Goal: Information Seeking & Learning: Obtain resource

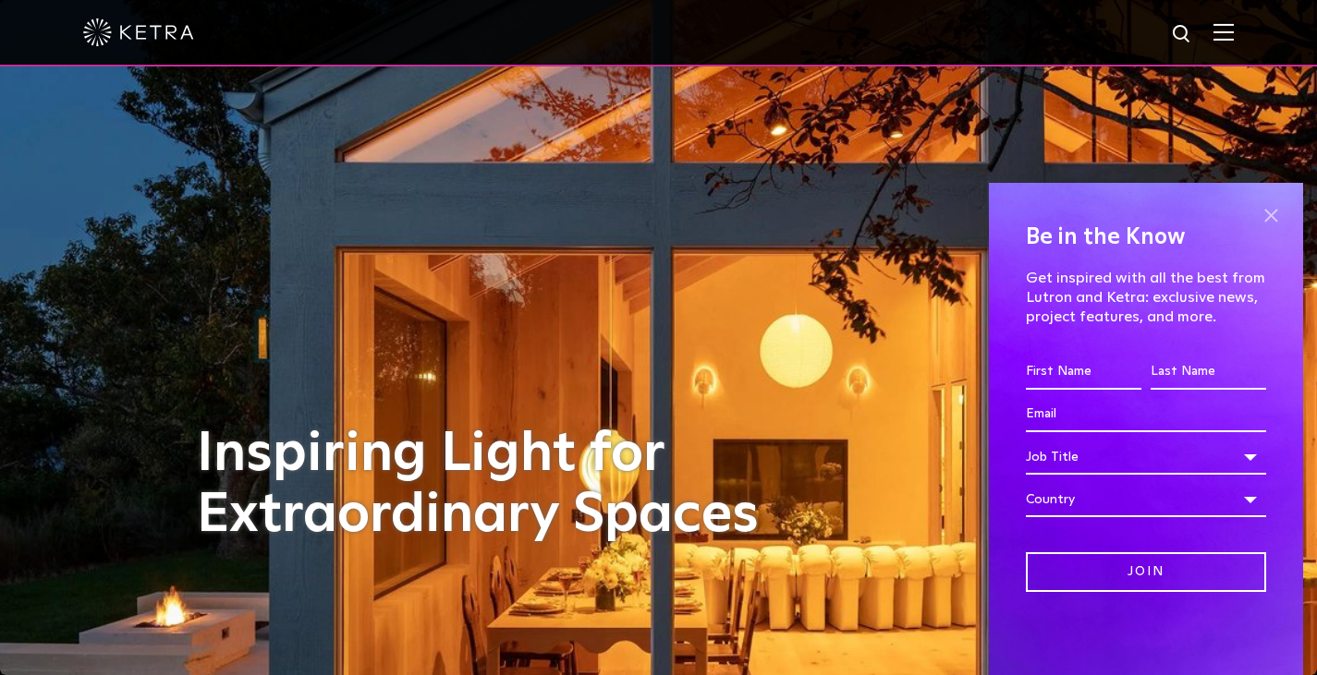
click at [1263, 211] on span at bounding box center [1270, 215] width 28 height 28
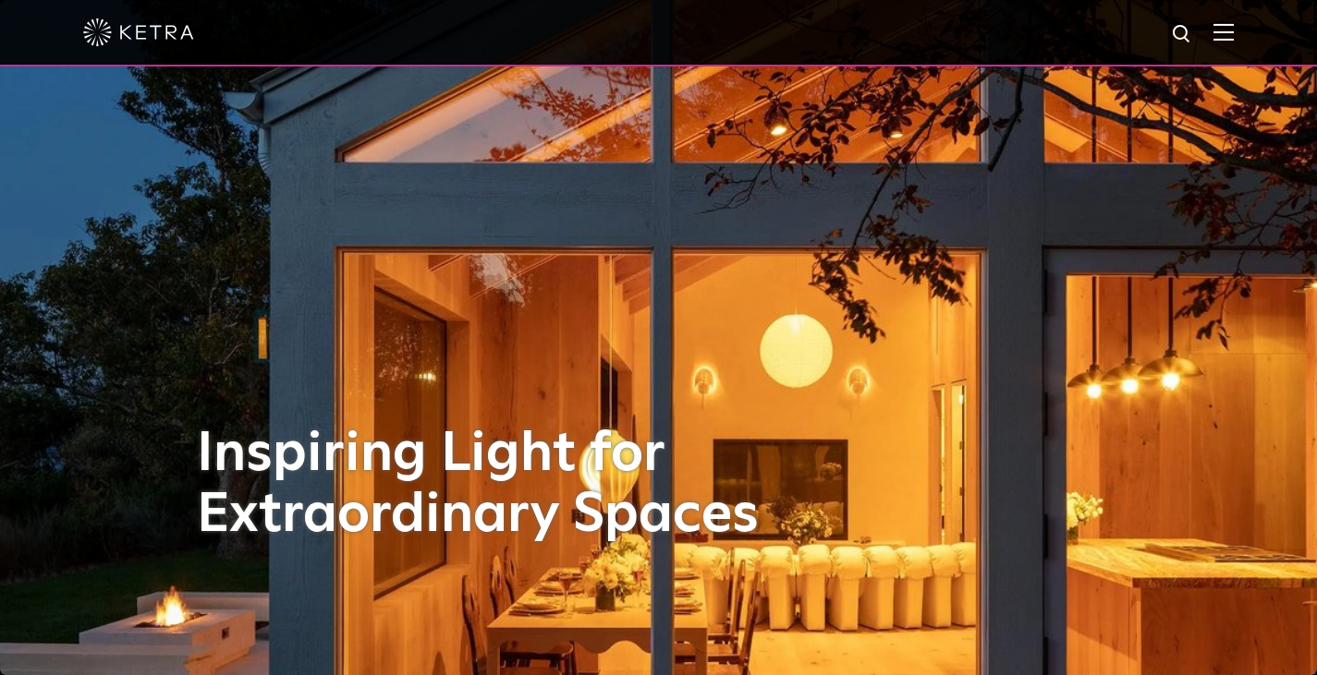
click at [1230, 32] on img at bounding box center [1223, 32] width 20 height 18
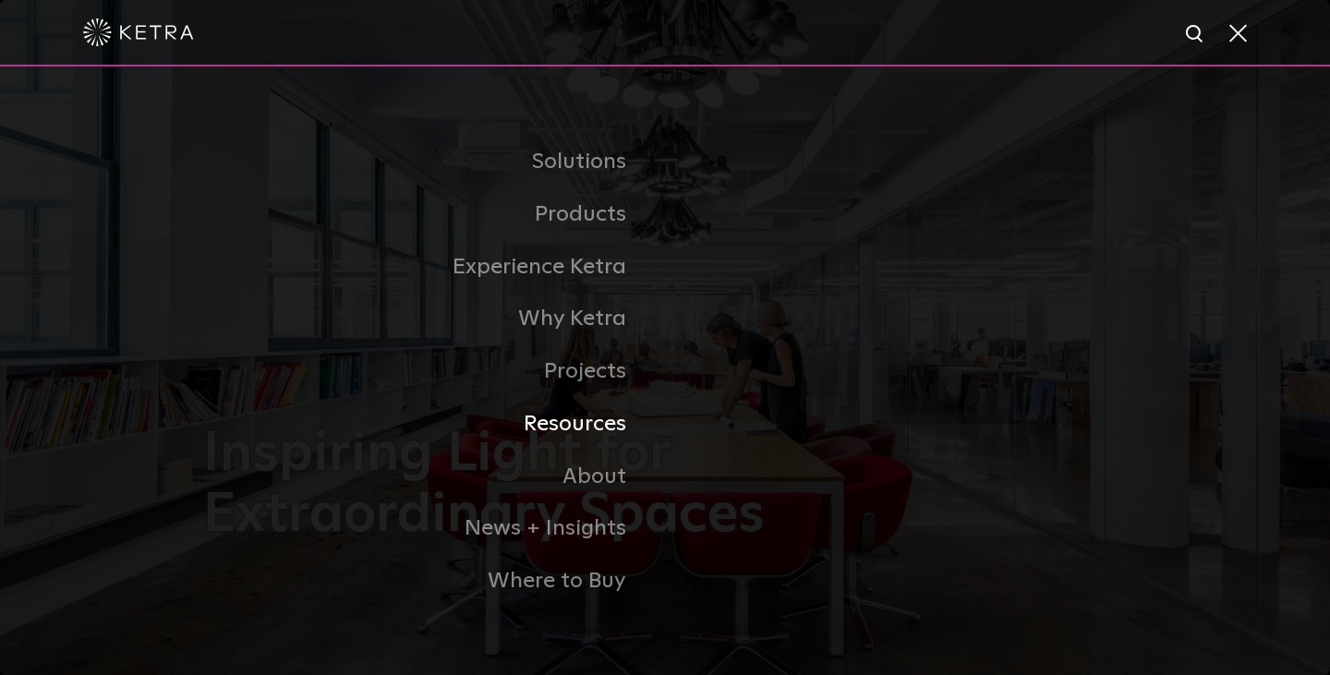
click at [610, 422] on link "Resources" at bounding box center [434, 424] width 462 height 53
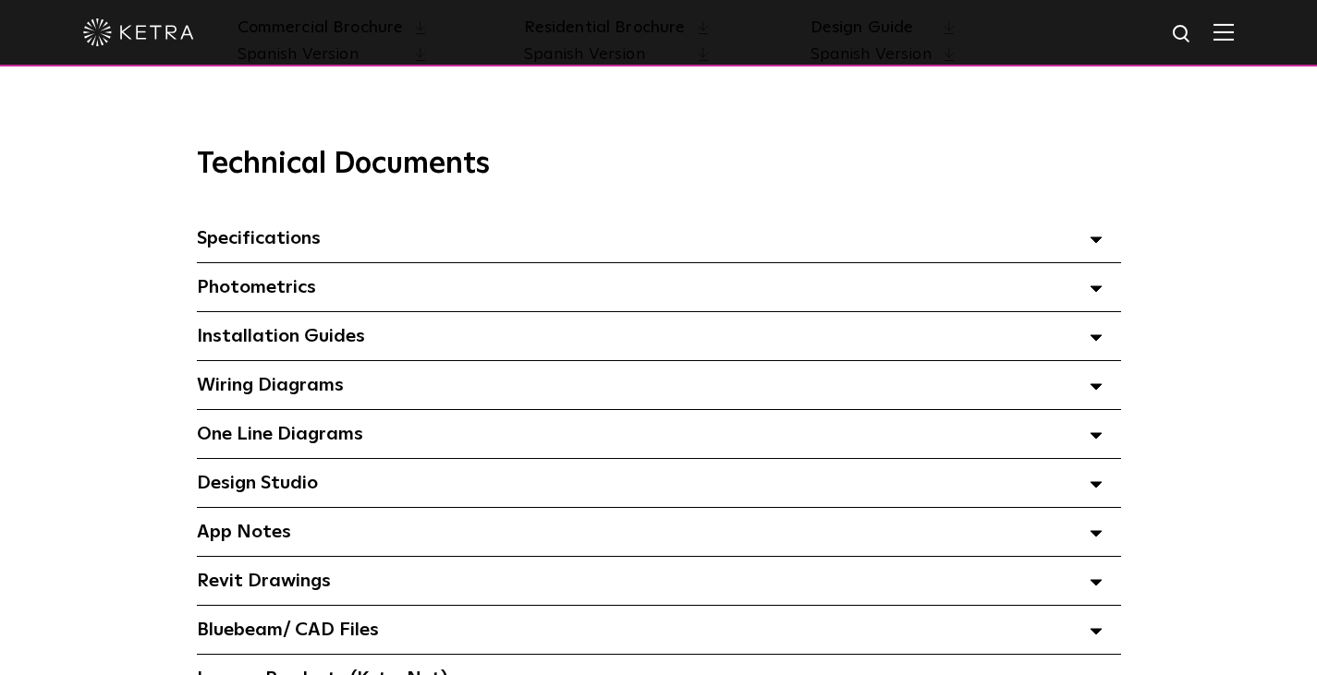
scroll to position [1233, 0]
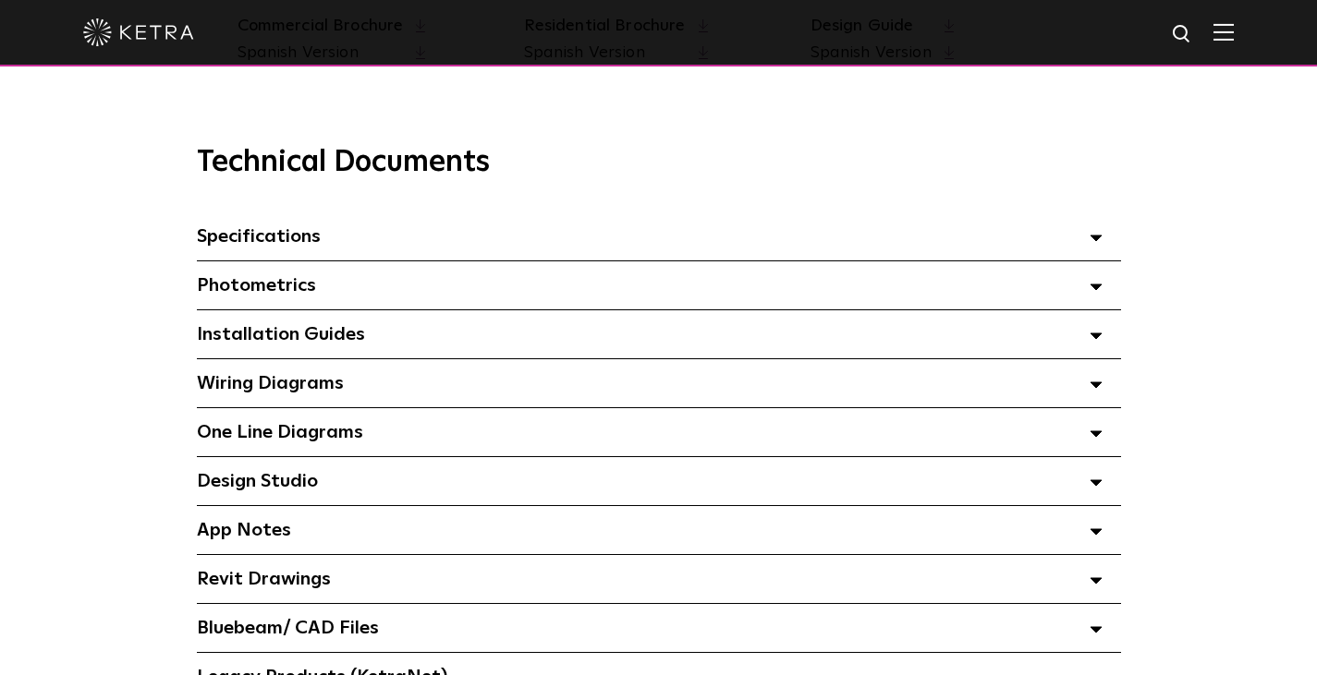
click at [539, 310] on div "Photometrics Select checkboxes to use the bulk download option below" at bounding box center [659, 285] width 924 height 48
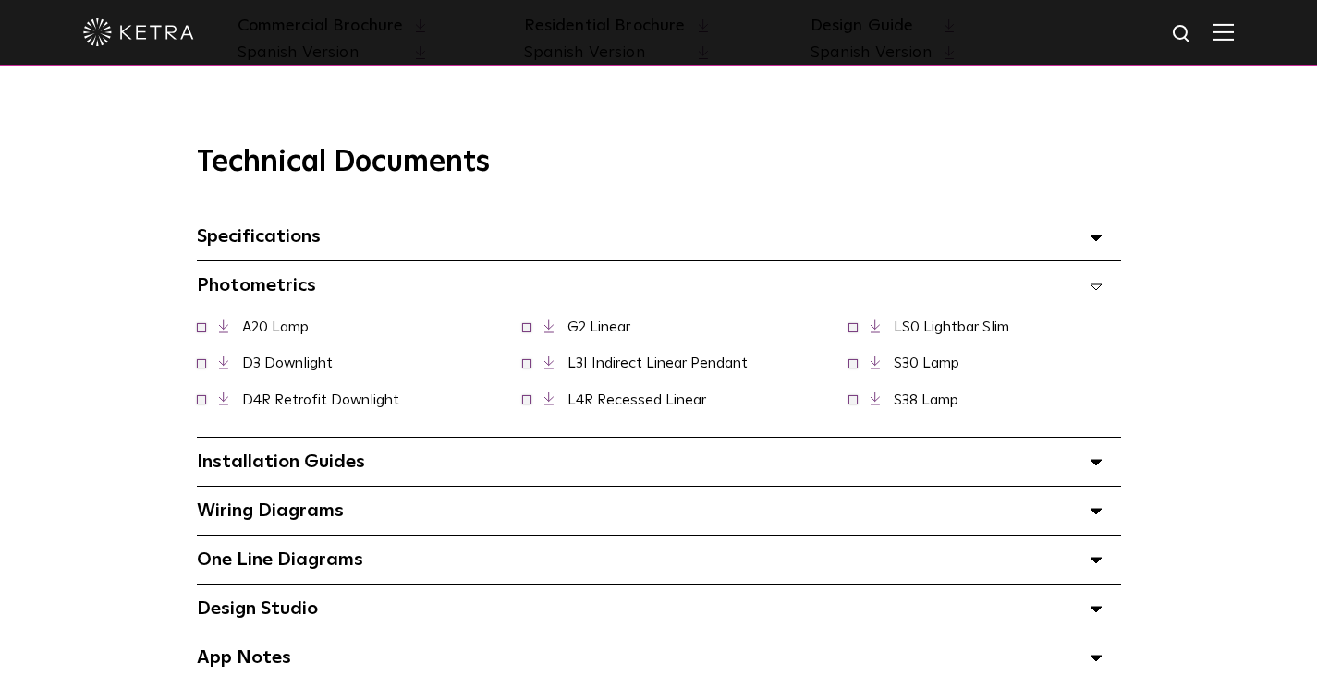
click at [551, 329] on icon at bounding box center [549, 327] width 10 height 14
click at [851, 331] on span at bounding box center [852, 326] width 9 height 9
click at [855, 331] on span at bounding box center [852, 326] width 9 height 9
click at [884, 334] on link at bounding box center [884, 327] width 28 height 14
click at [232, 331] on link at bounding box center [233, 327] width 28 height 14
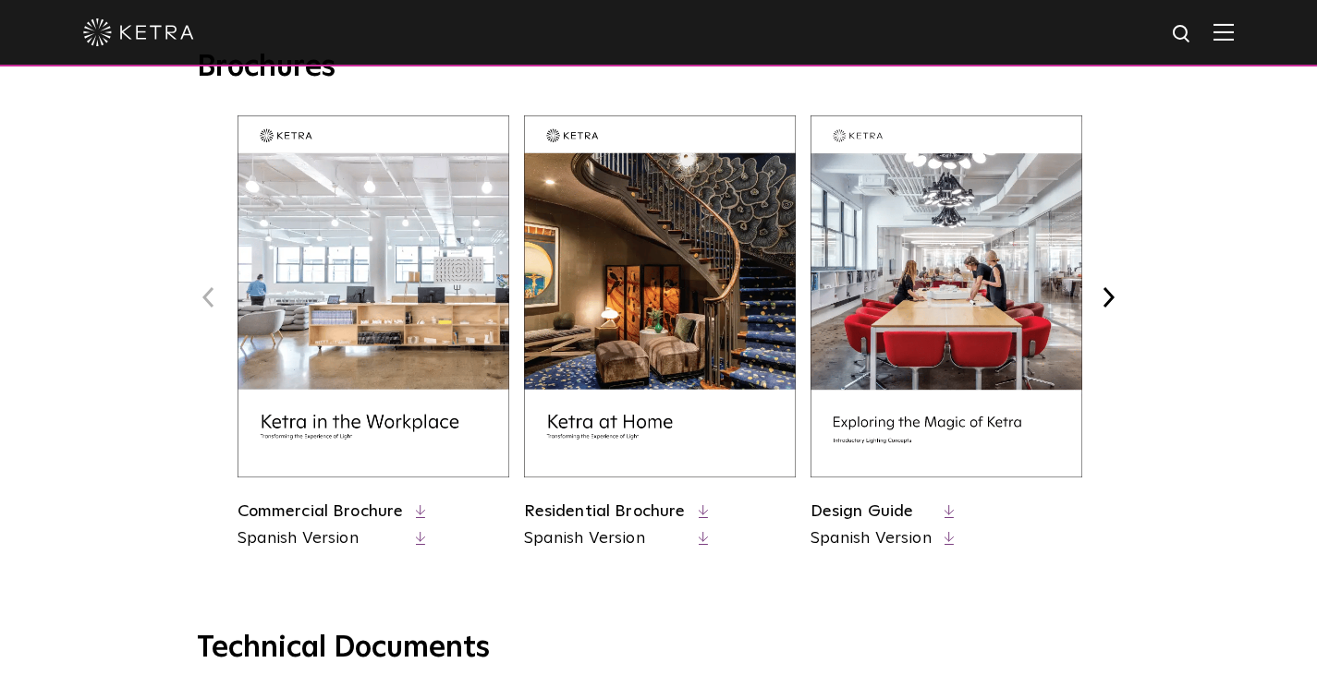
scroll to position [718, 0]
